Goal: Entertainment & Leisure: Consume media (video, audio)

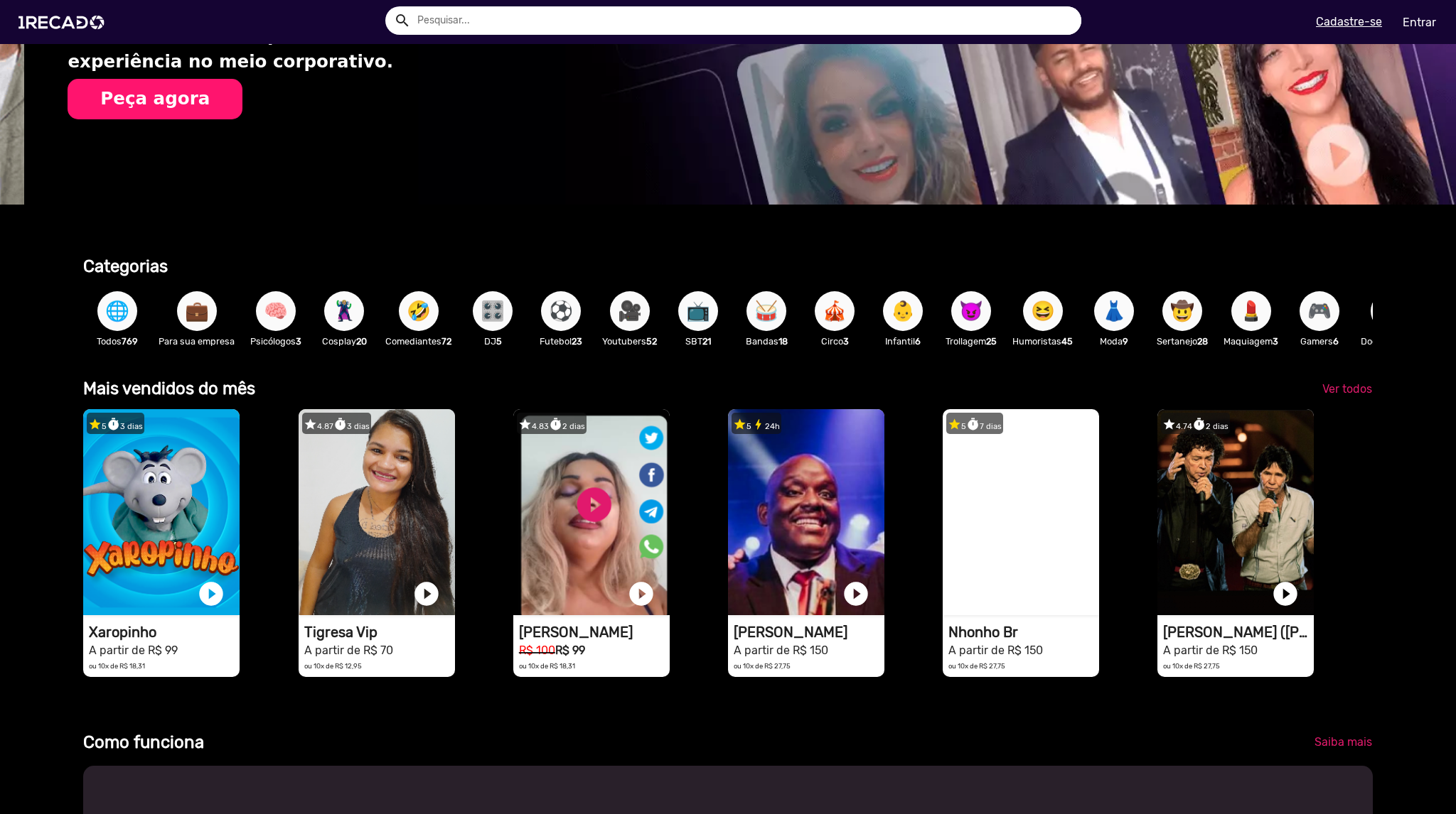
scroll to position [0, 1444]
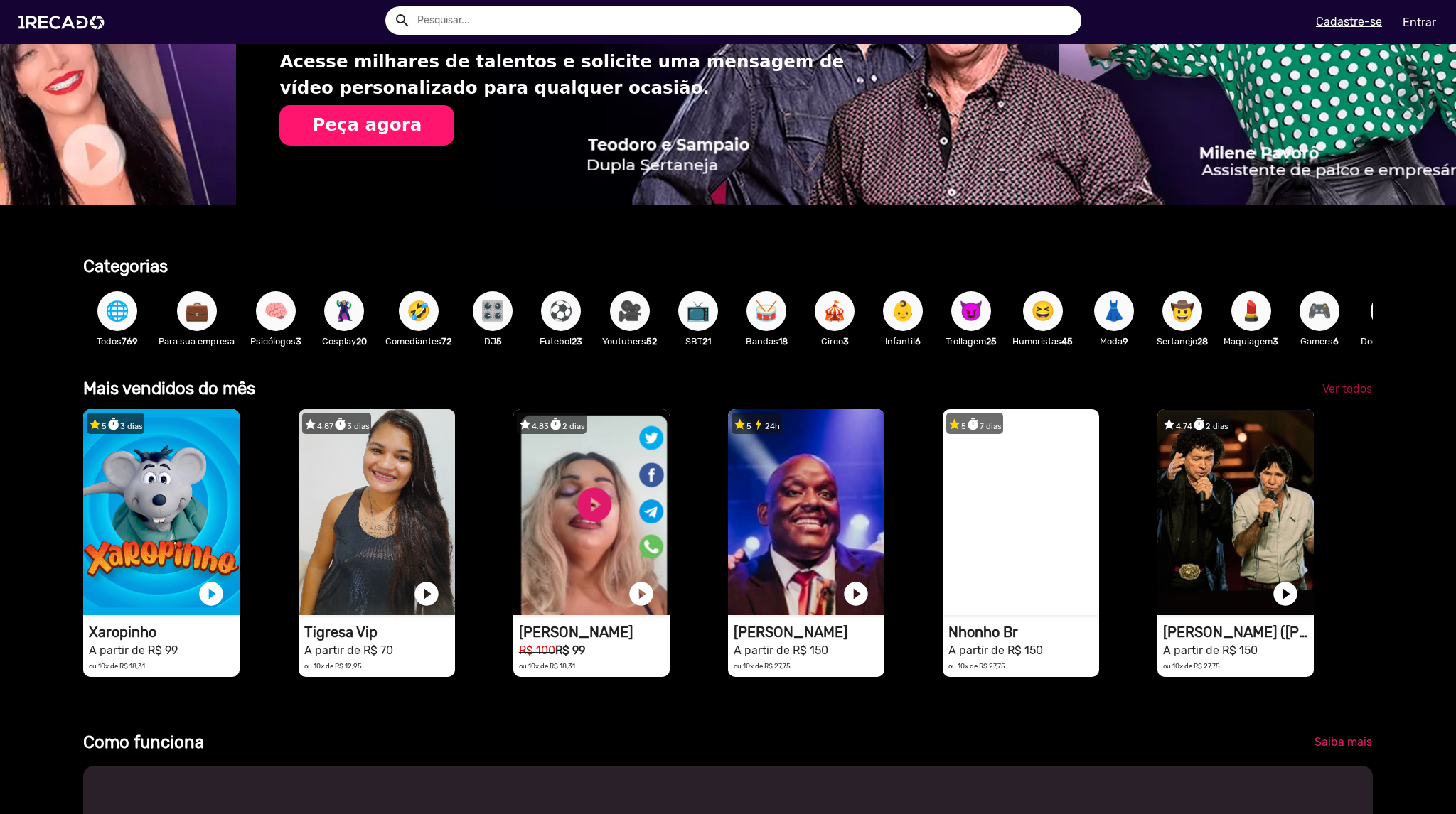
click at [1346, 395] on span "Ver todos" at bounding box center [1347, 388] width 50 height 13
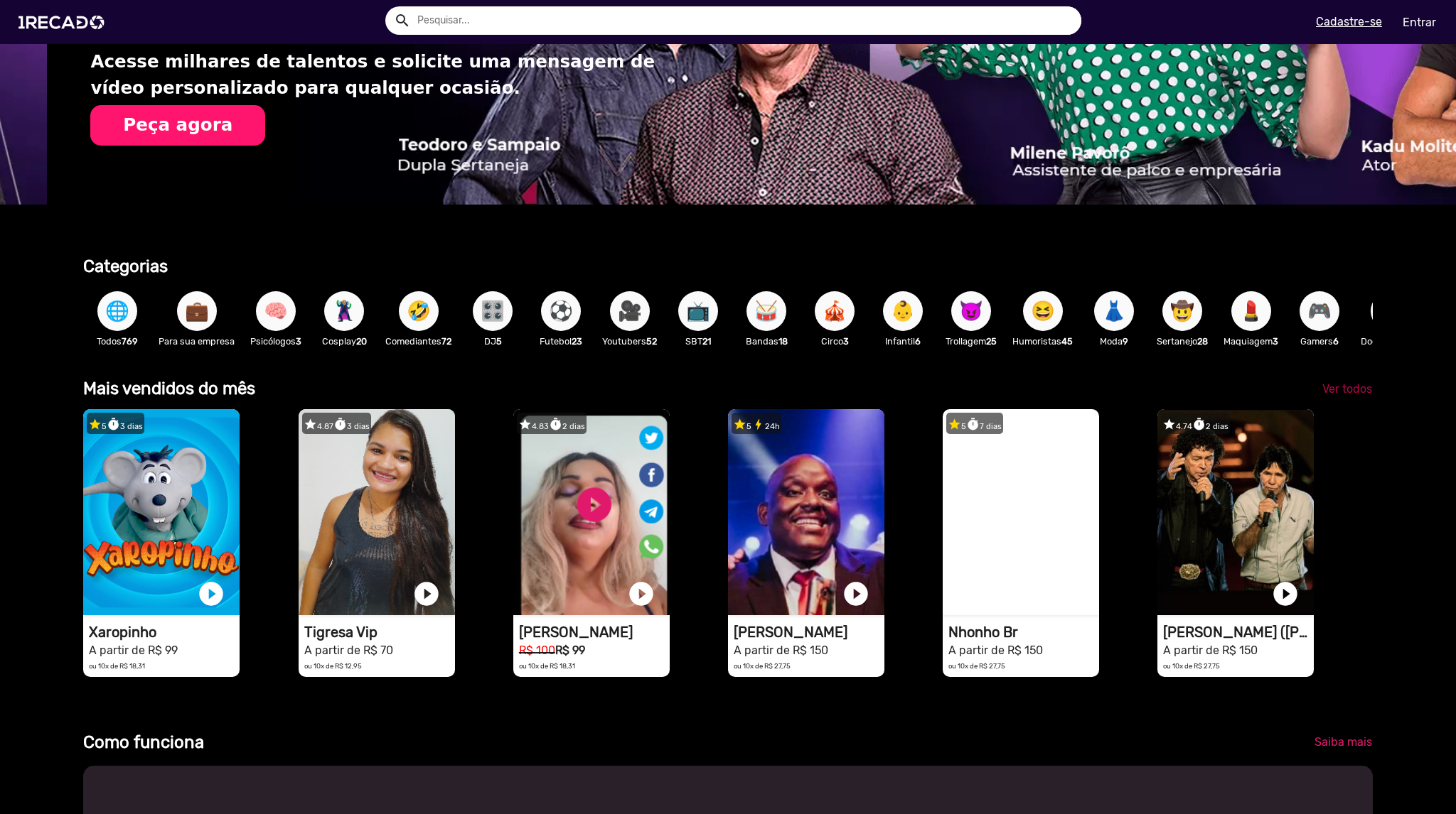
scroll to position [0, 2889]
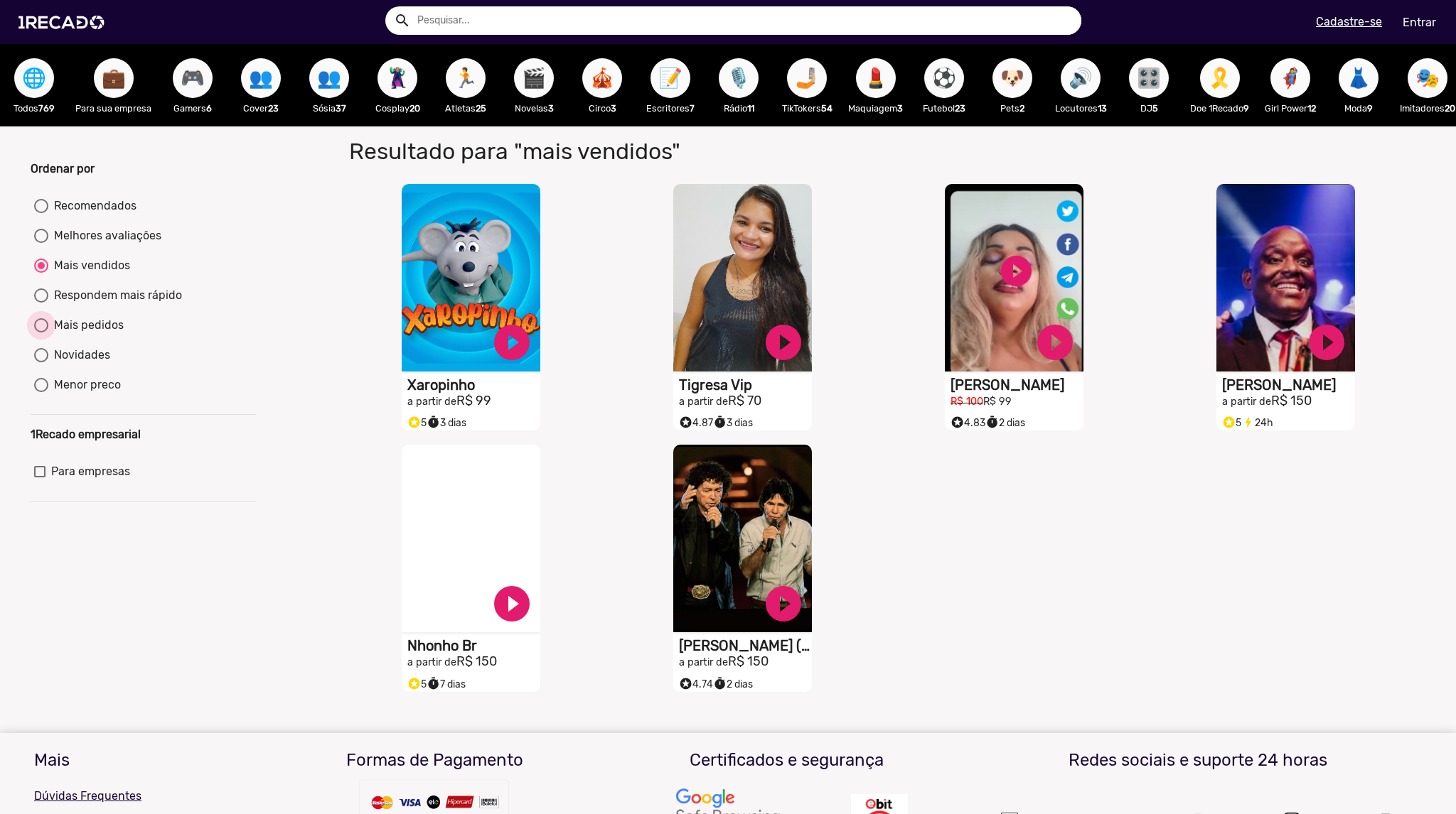
click at [45, 332] on div at bounding box center [41, 325] width 14 height 14
click at [41, 333] on input "Mais pedidos" at bounding box center [41, 332] width 1 height 1
radio input "true"
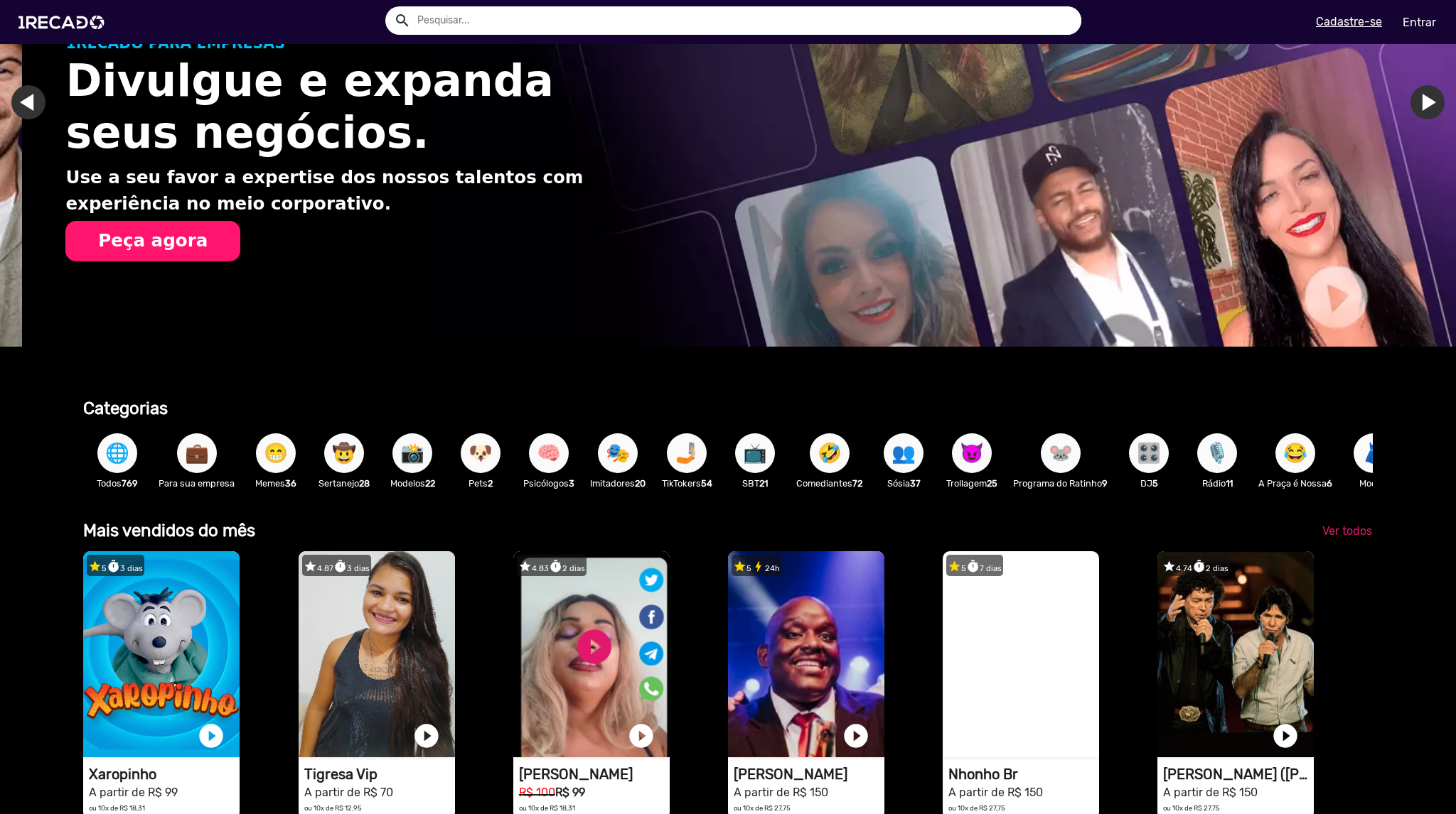
scroll to position [0, 1444]
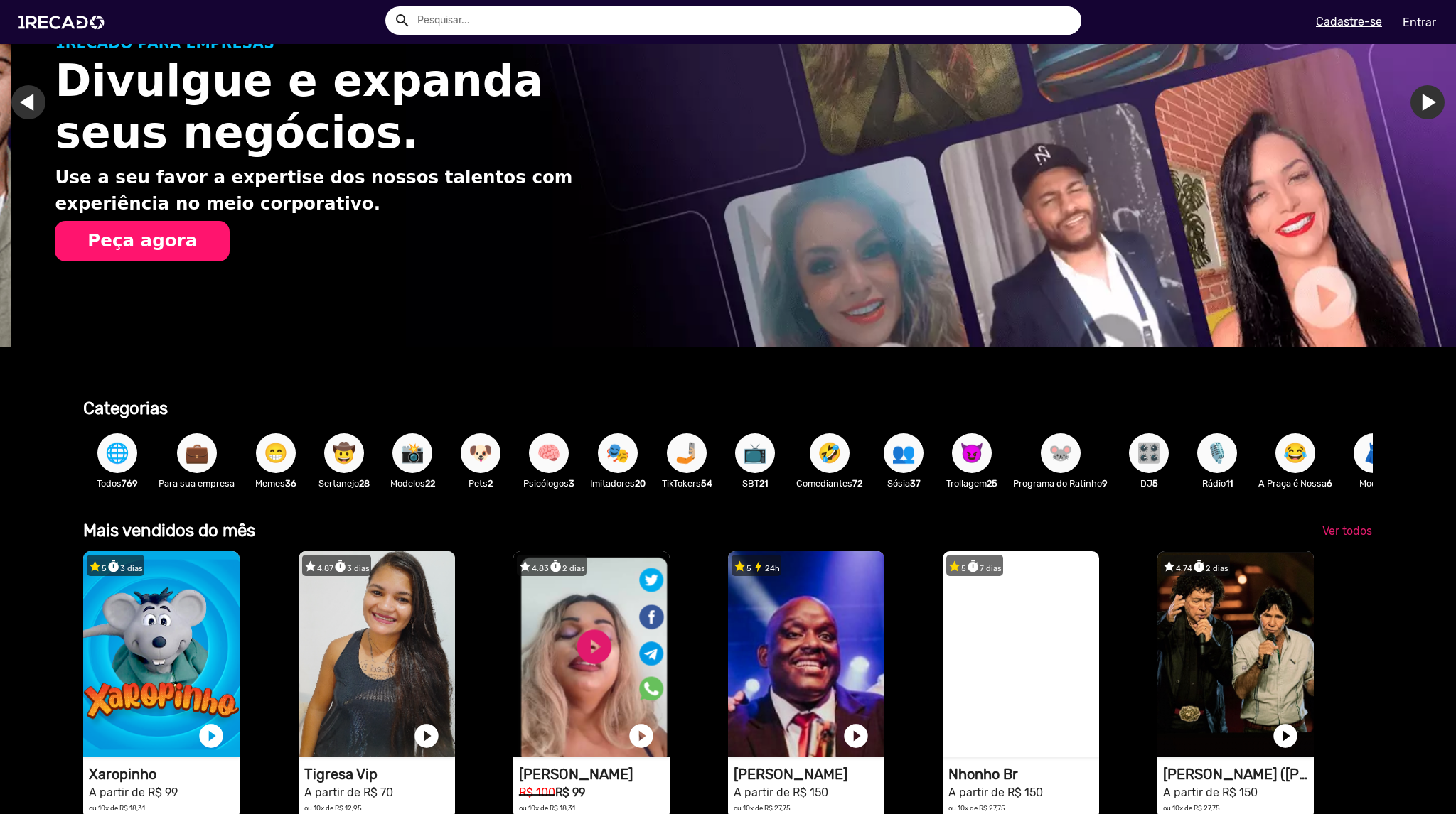
click at [401, 448] on span "📸" at bounding box center [412, 453] width 24 height 40
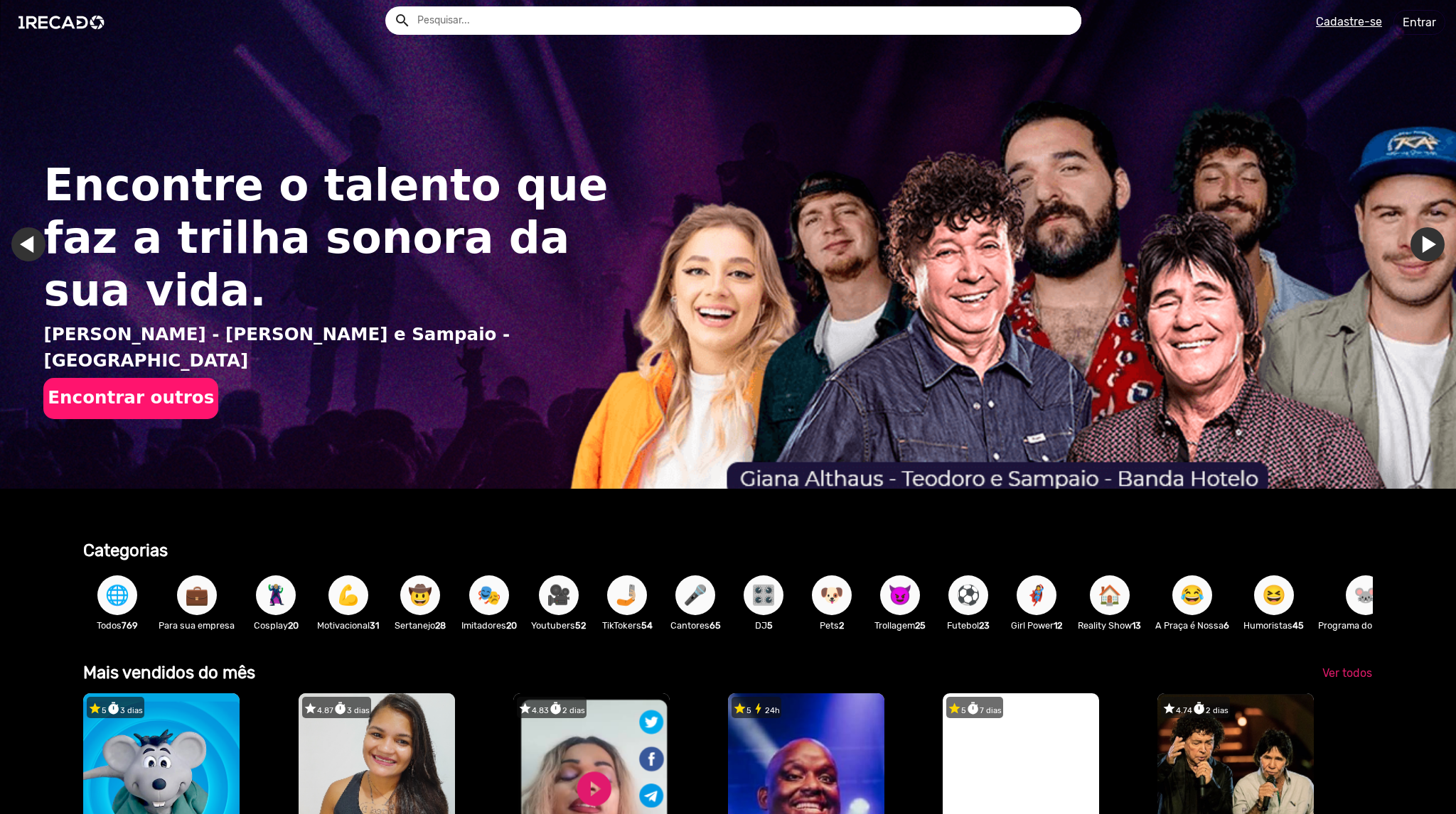
drag, startPoint x: 1182, startPoint y: 609, endPoint x: 878, endPoint y: 569, distance: 306.6
click at [878, 574] on div "🌐 Todos 769 💼 Para sua empresa 🦹🏼‍♀️ Cosplay 20 💪 Motivacional 31 🤠 Sertanejo 2…" at bounding box center [727, 602] width 1289 height 82
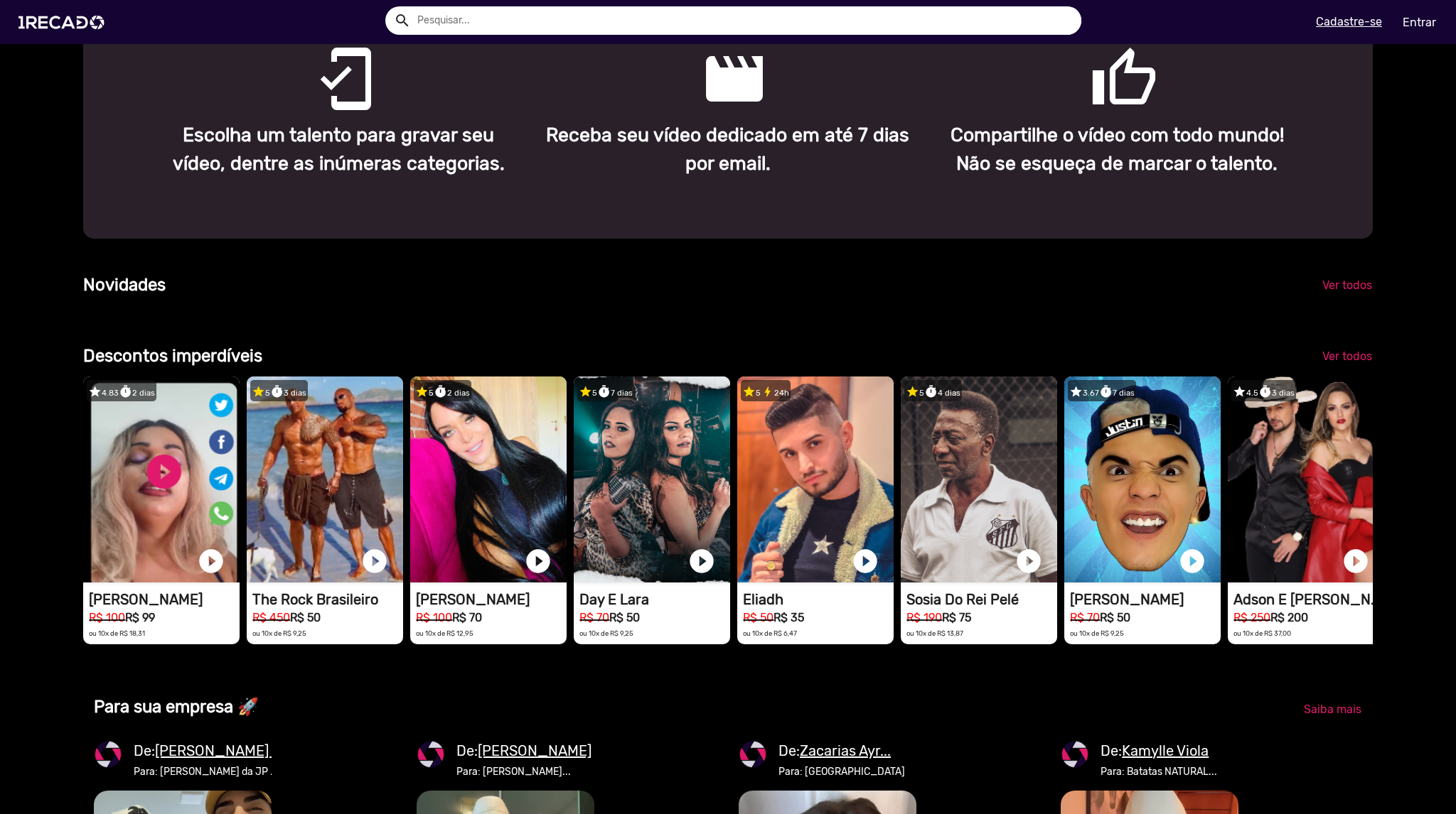
scroll to position [0, 1444]
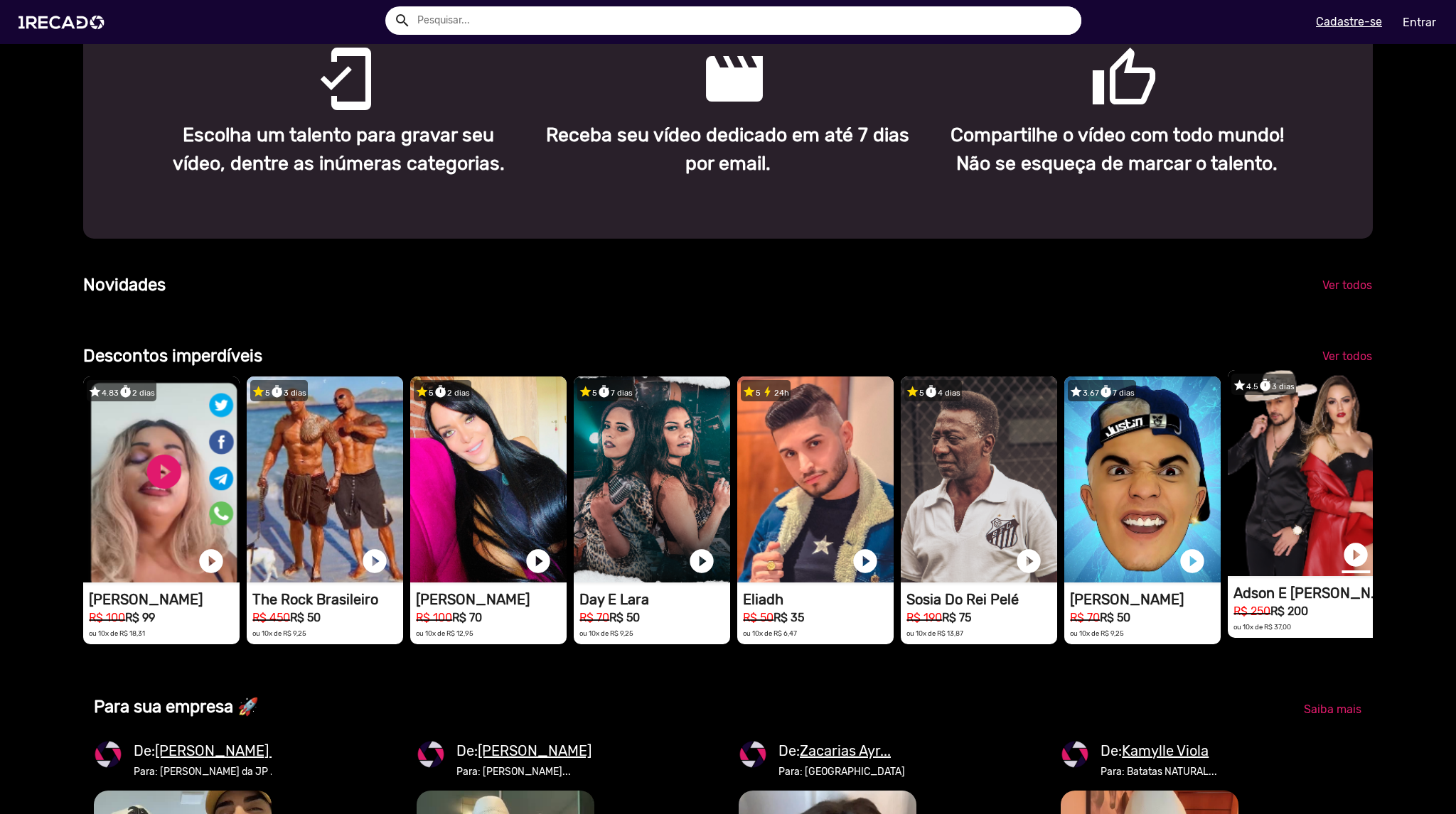
click at [1351, 569] on link "play_circle_filled" at bounding box center [1355, 555] width 28 height 28
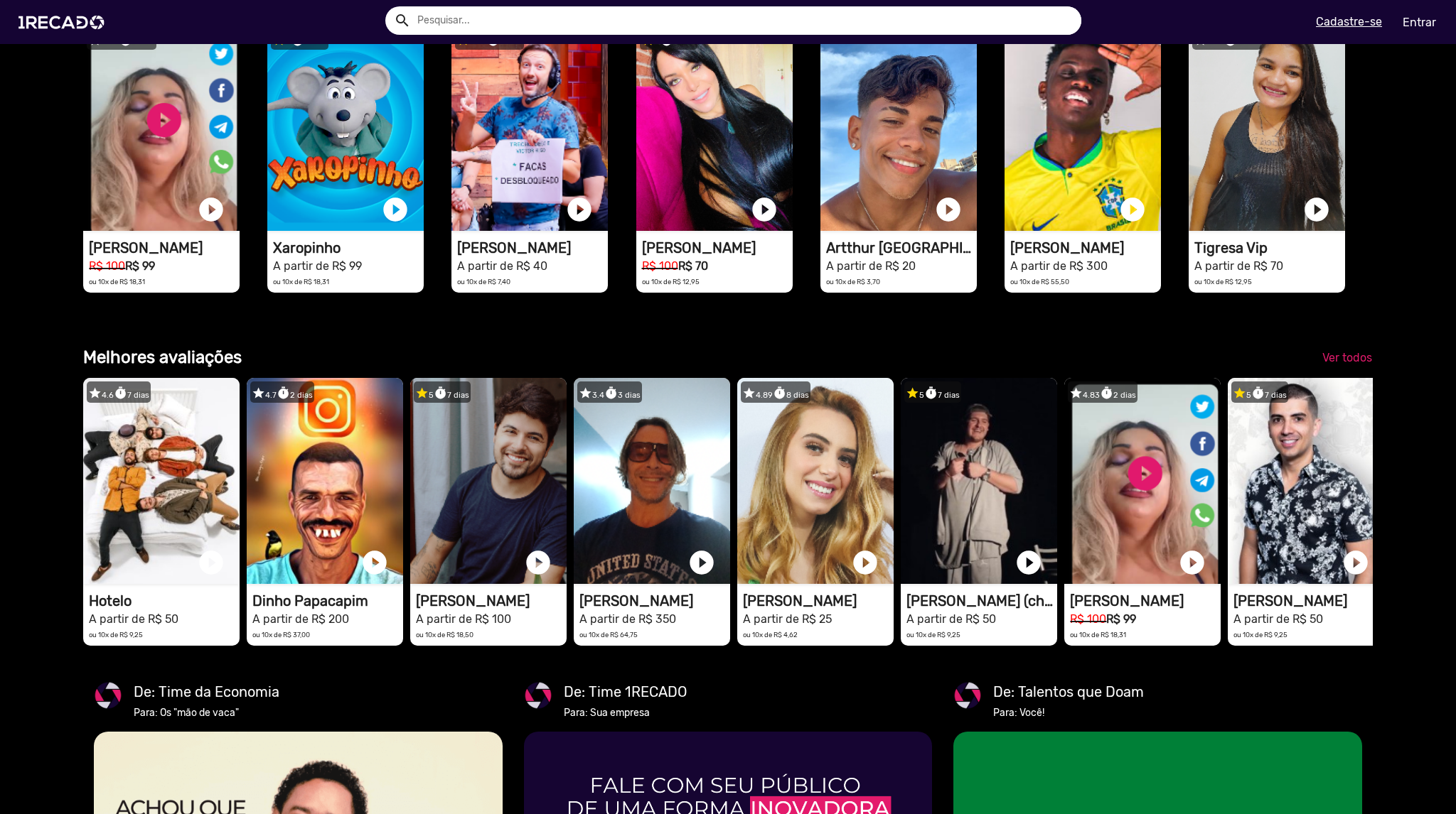
scroll to position [2273, 0]
